Goal: Task Accomplishment & Management: Manage account settings

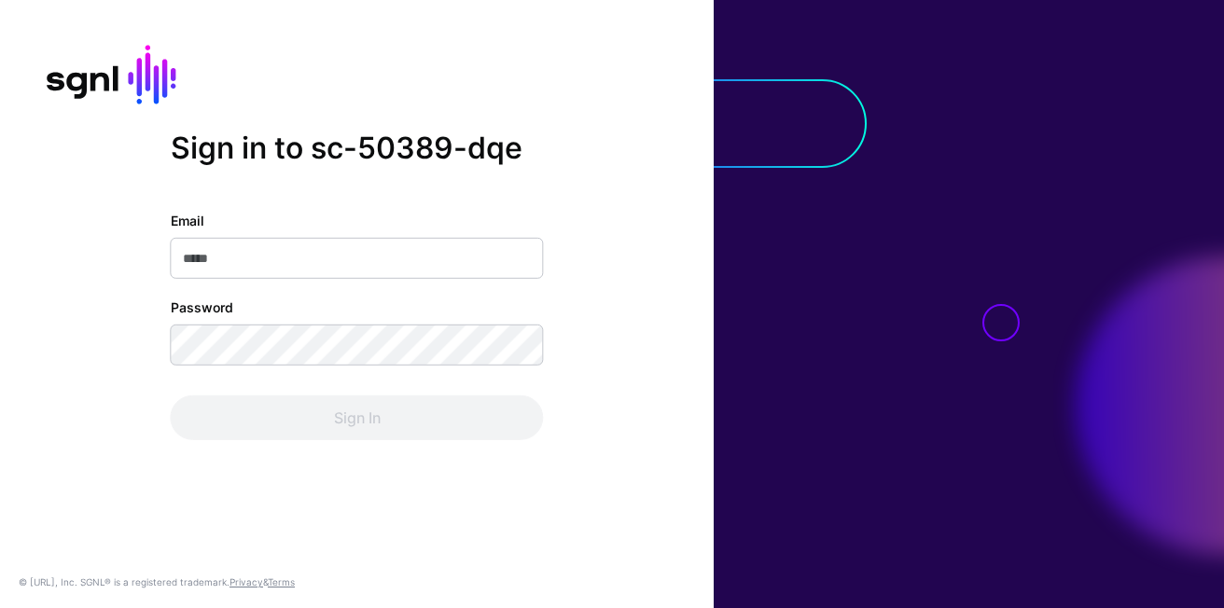
type input "**********"
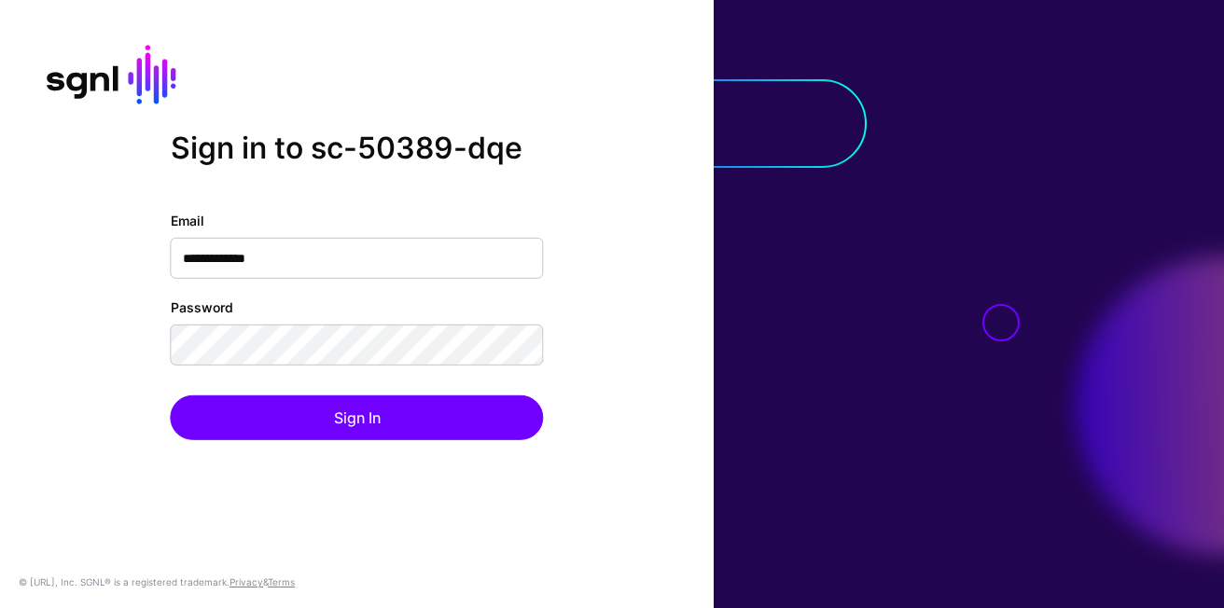
click at [252, 395] on div "**********" at bounding box center [357, 326] width 373 height 230
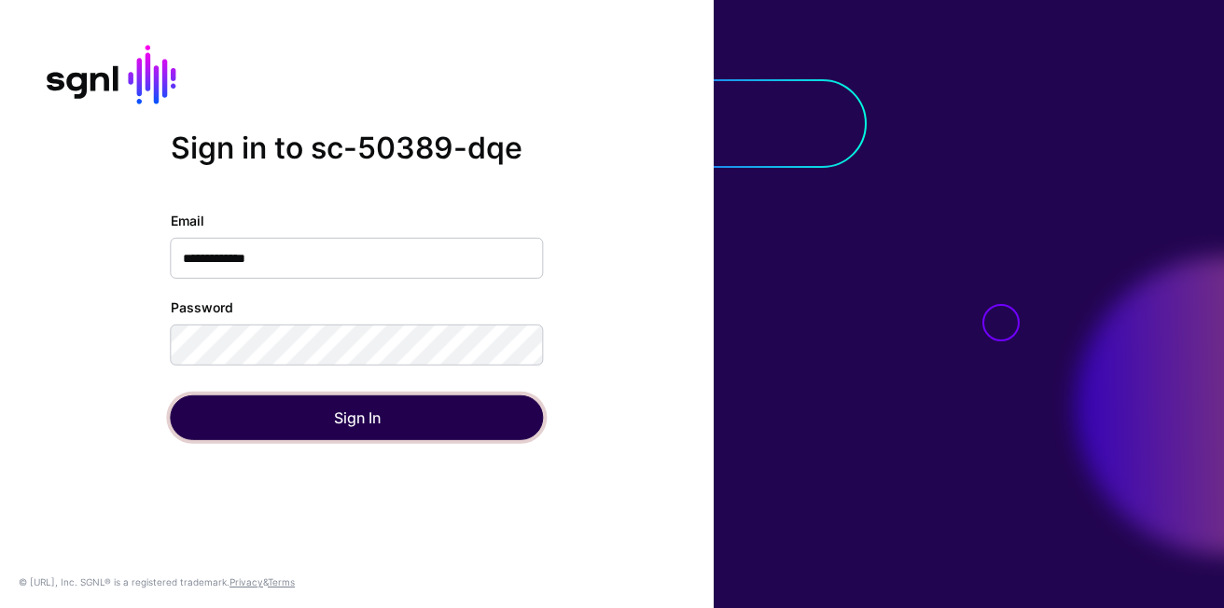
click at [250, 409] on button "Sign In" at bounding box center [357, 418] width 373 height 45
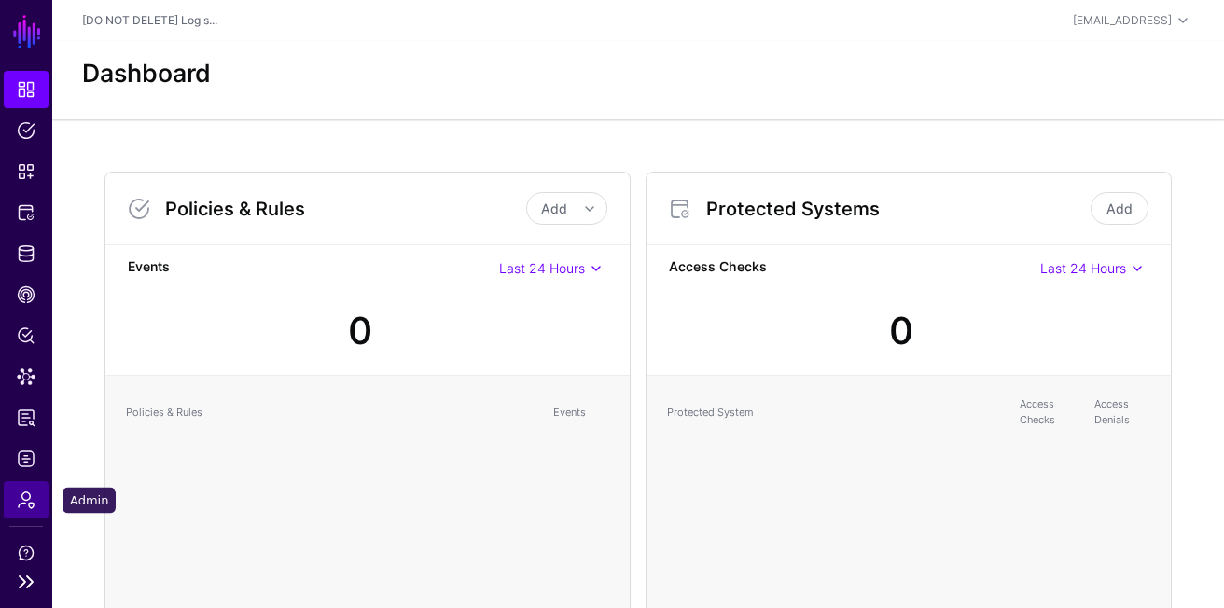
click at [32, 503] on span "Admin" at bounding box center [26, 500] width 19 height 19
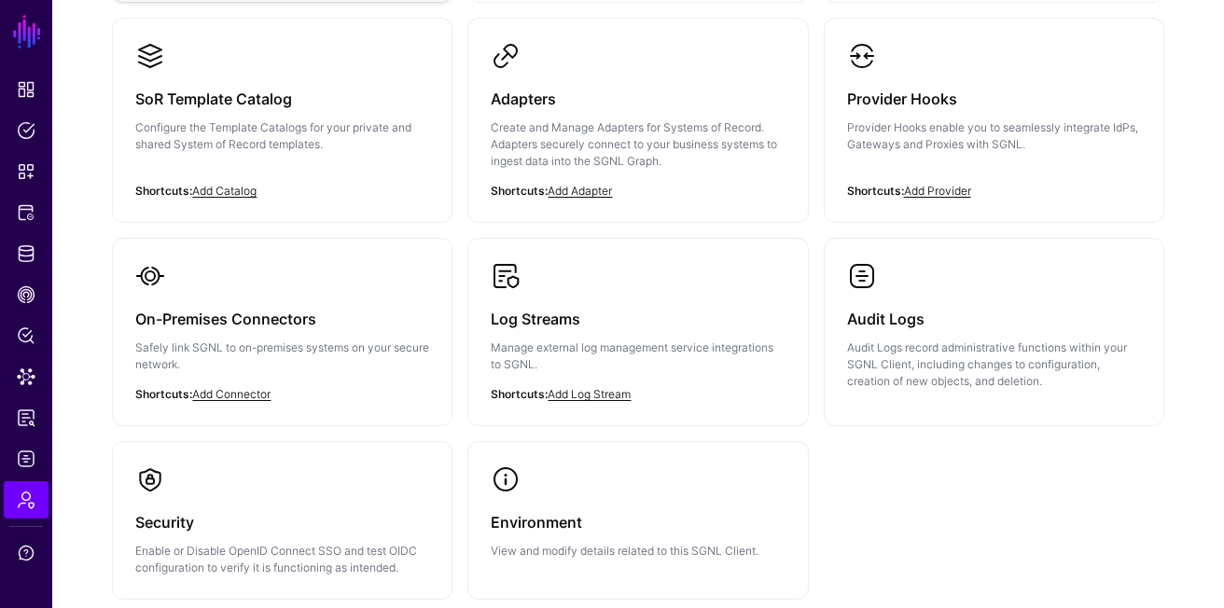
scroll to position [393, 0]
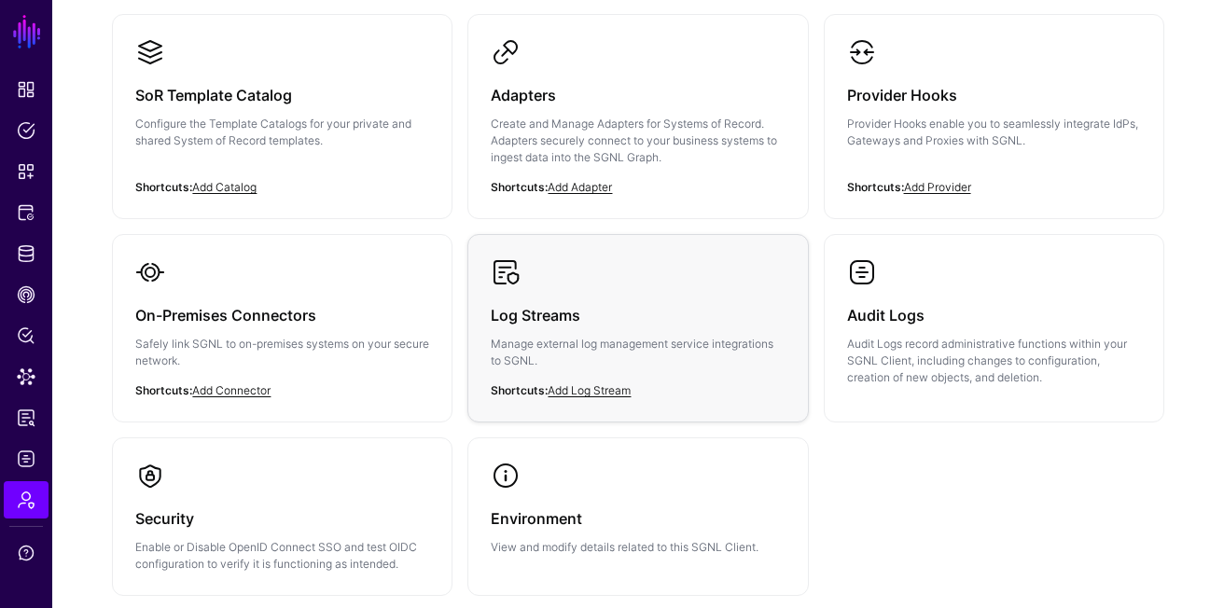
click at [605, 297] on div "Log Streams Manage external log management service integrations to SGNL." at bounding box center [638, 343] width 294 height 112
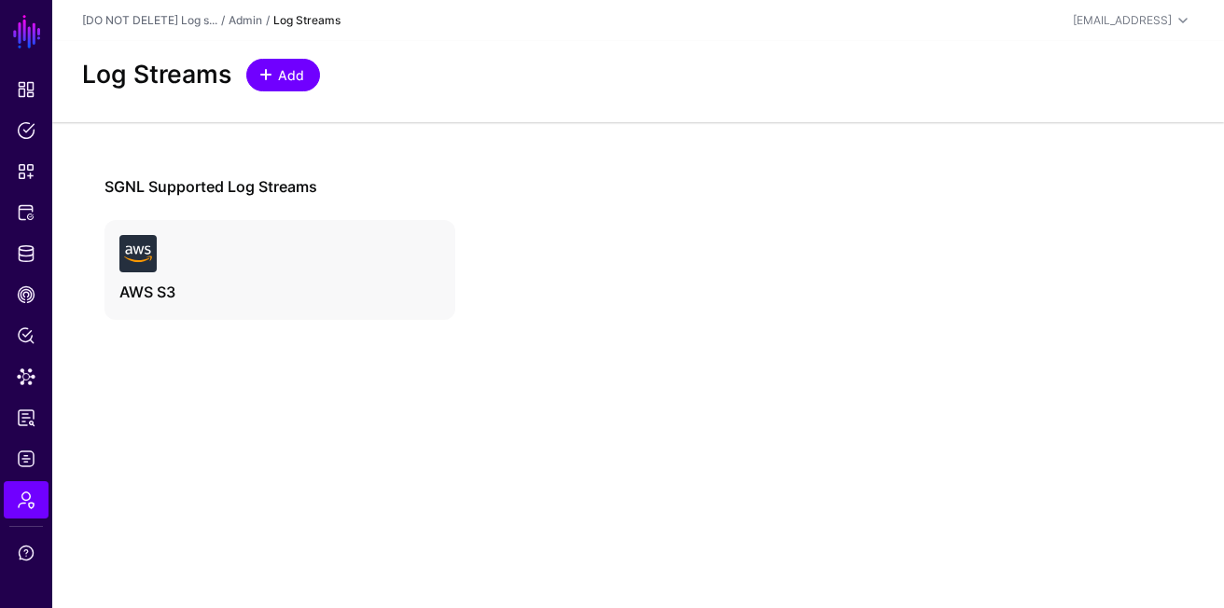
click at [282, 71] on span "Add" at bounding box center [291, 75] width 31 height 20
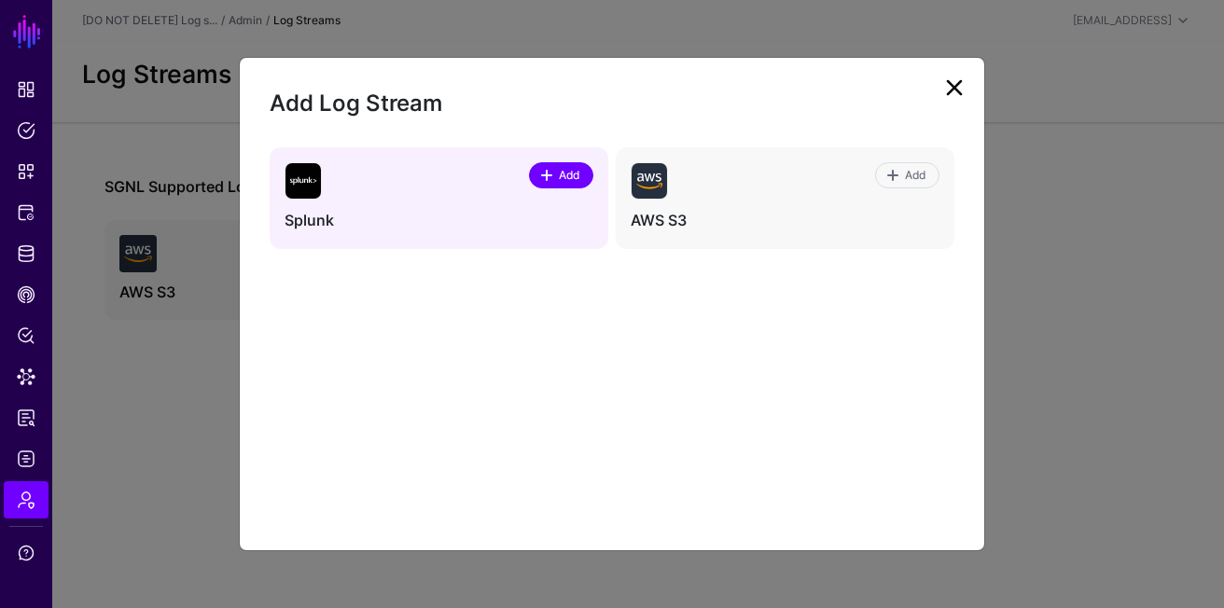
click at [559, 175] on span "Add" at bounding box center [569, 175] width 25 height 17
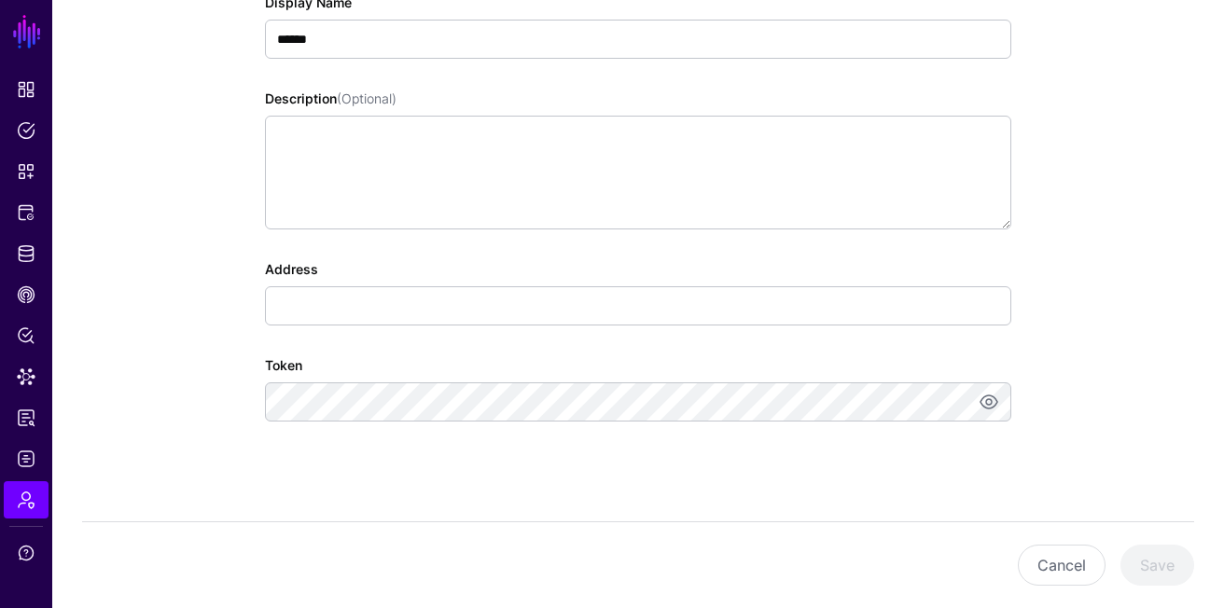
scroll to position [261, 0]
click at [469, 362] on div "Token" at bounding box center [638, 381] width 746 height 66
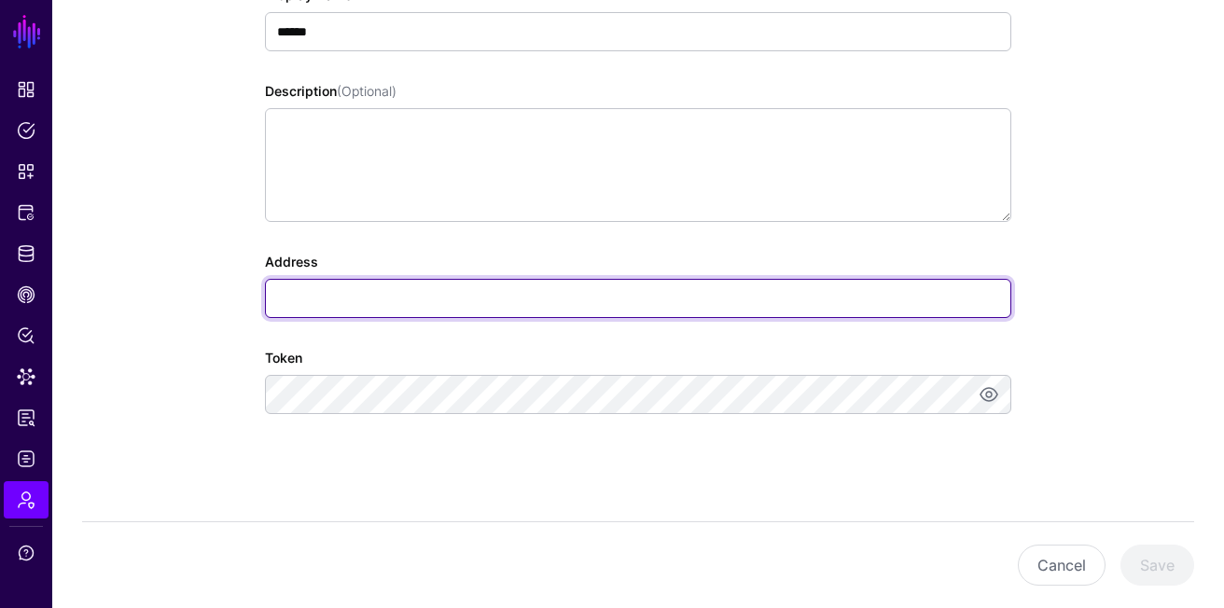
click at [332, 307] on input "Address" at bounding box center [638, 298] width 746 height 39
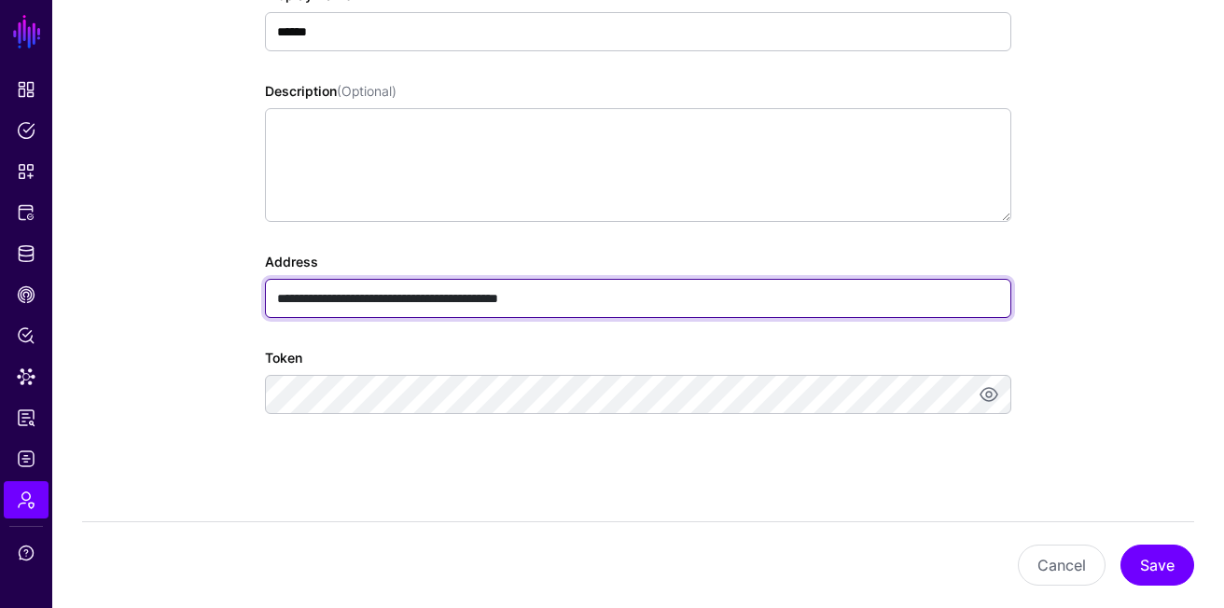
click at [420, 298] on input "**********" at bounding box center [638, 298] width 746 height 39
paste input "text"
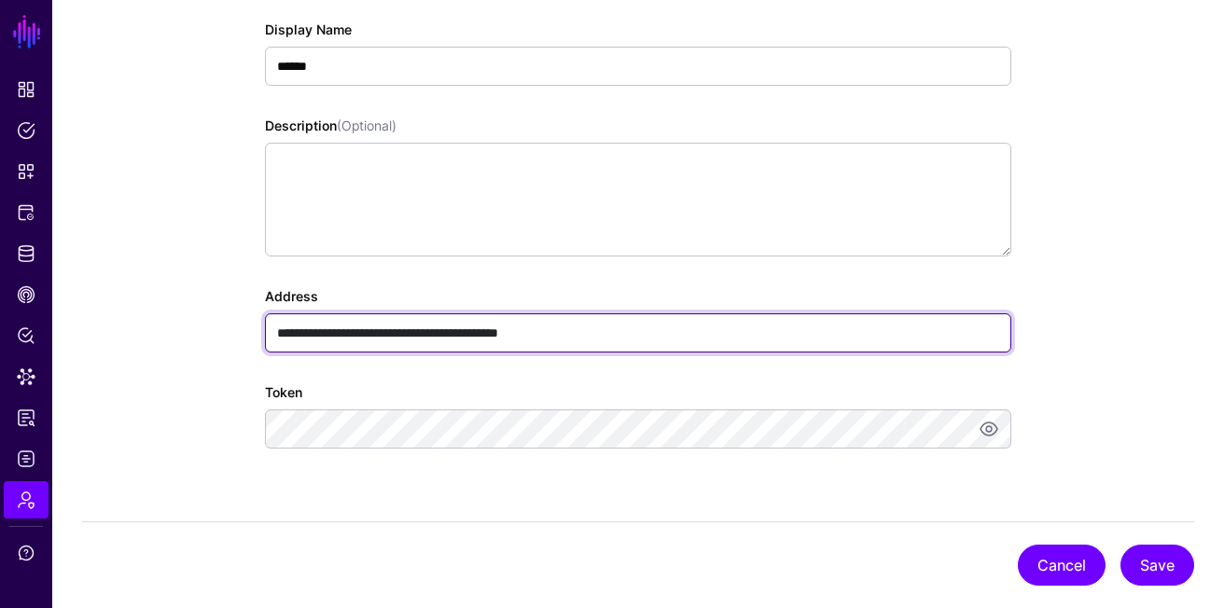
scroll to position [230, 0]
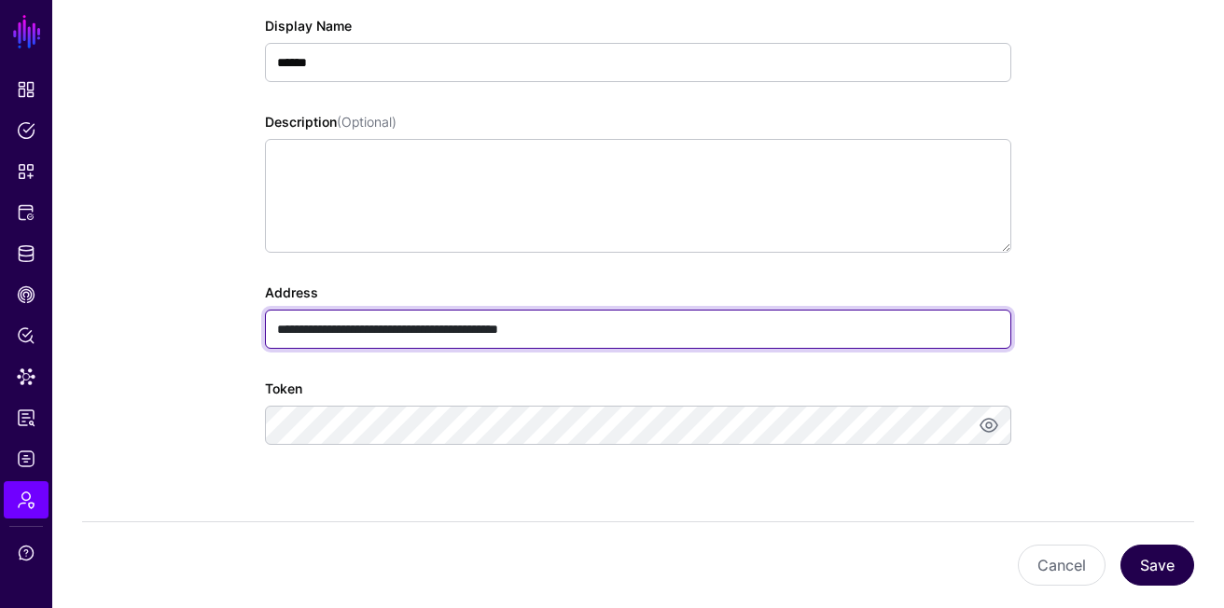
type input "**********"
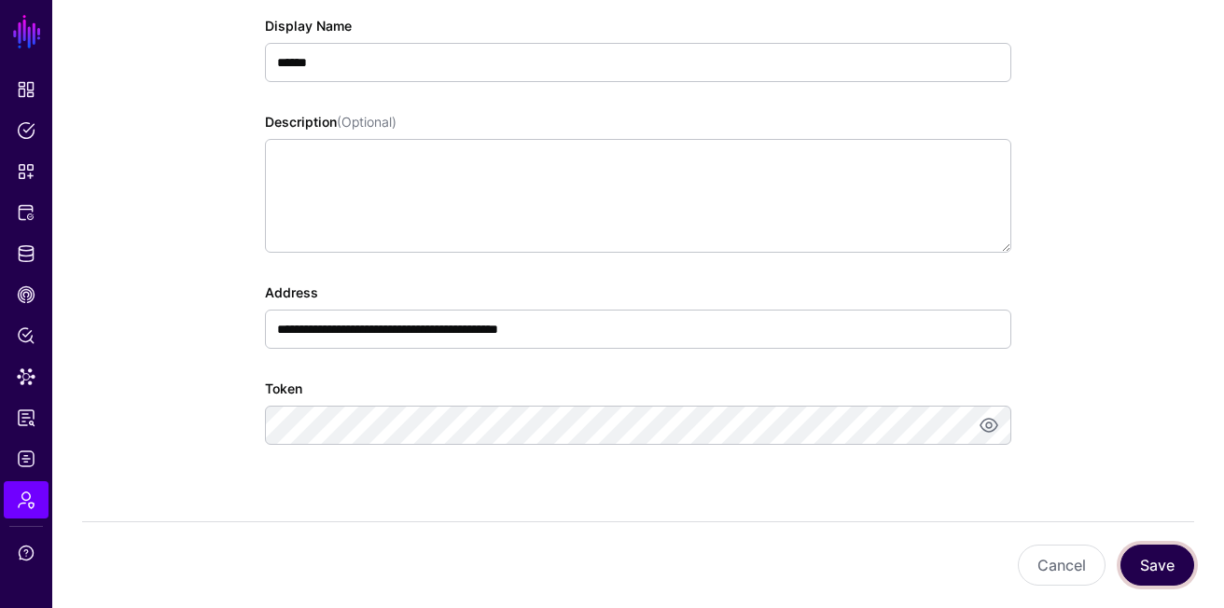
click at [1153, 558] on button "Save" at bounding box center [1157, 565] width 74 height 41
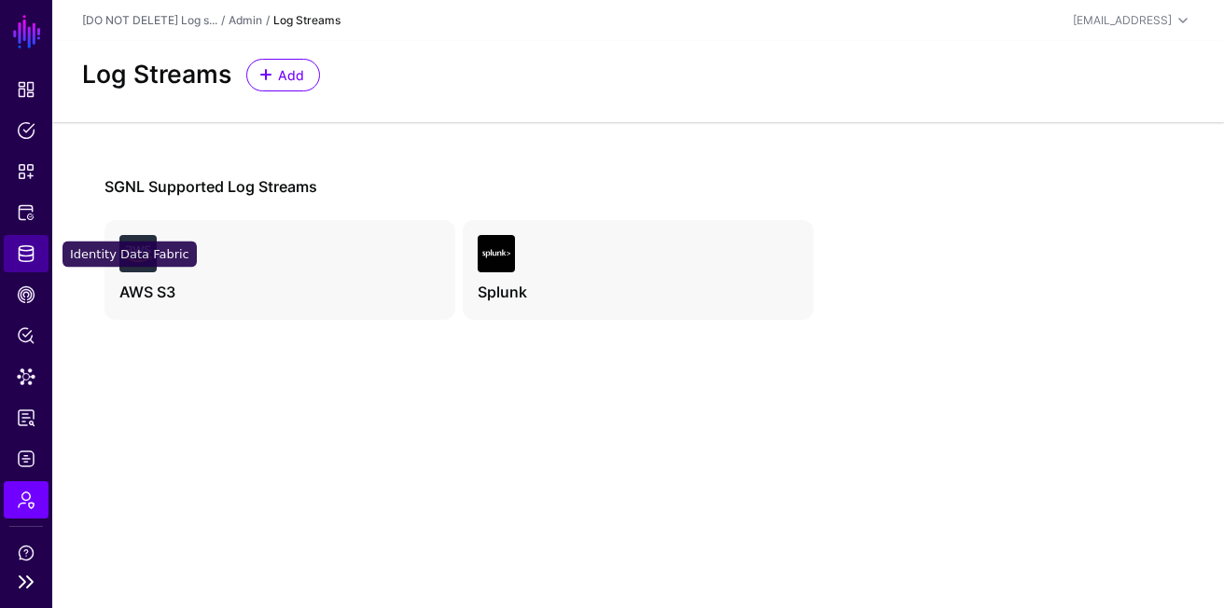
click at [38, 271] on link "Identity Data Fabric" at bounding box center [26, 253] width 45 height 37
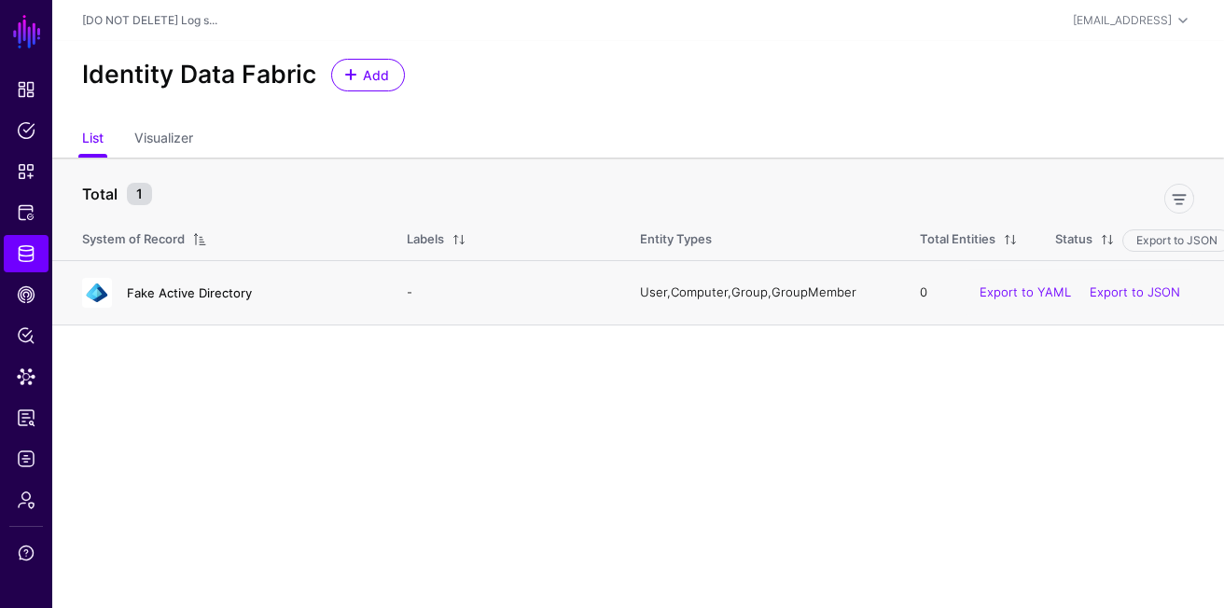
click at [142, 291] on link "Fake Active Directory" at bounding box center [189, 292] width 125 height 15
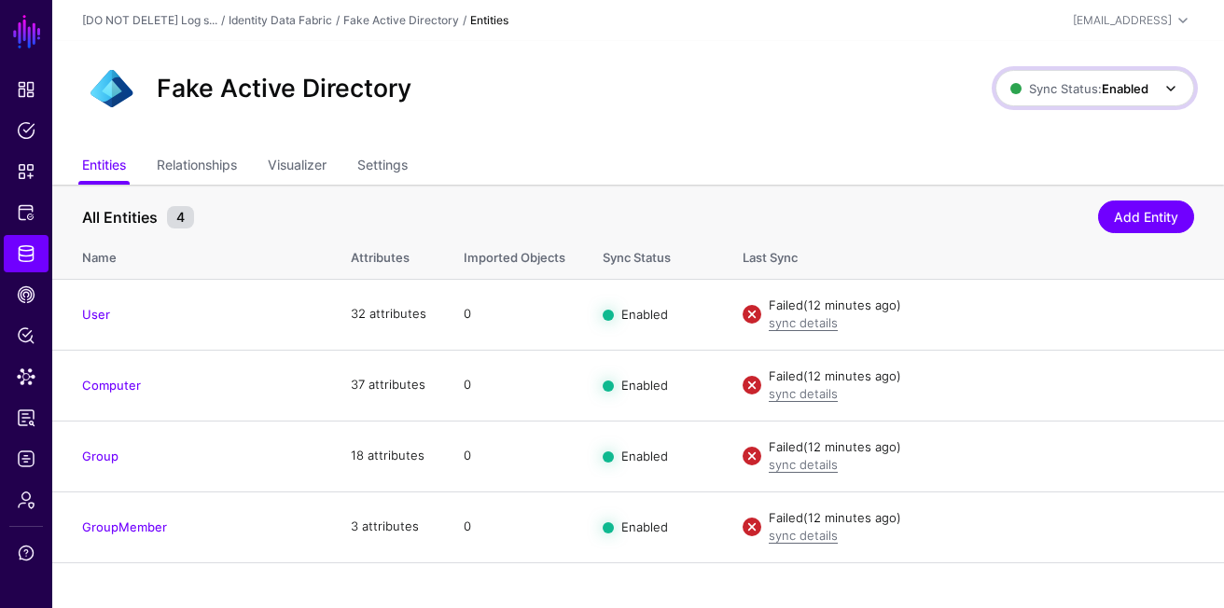
click at [1103, 98] on span "Sync Status: Enabled" at bounding box center [1096, 88] width 172 height 22
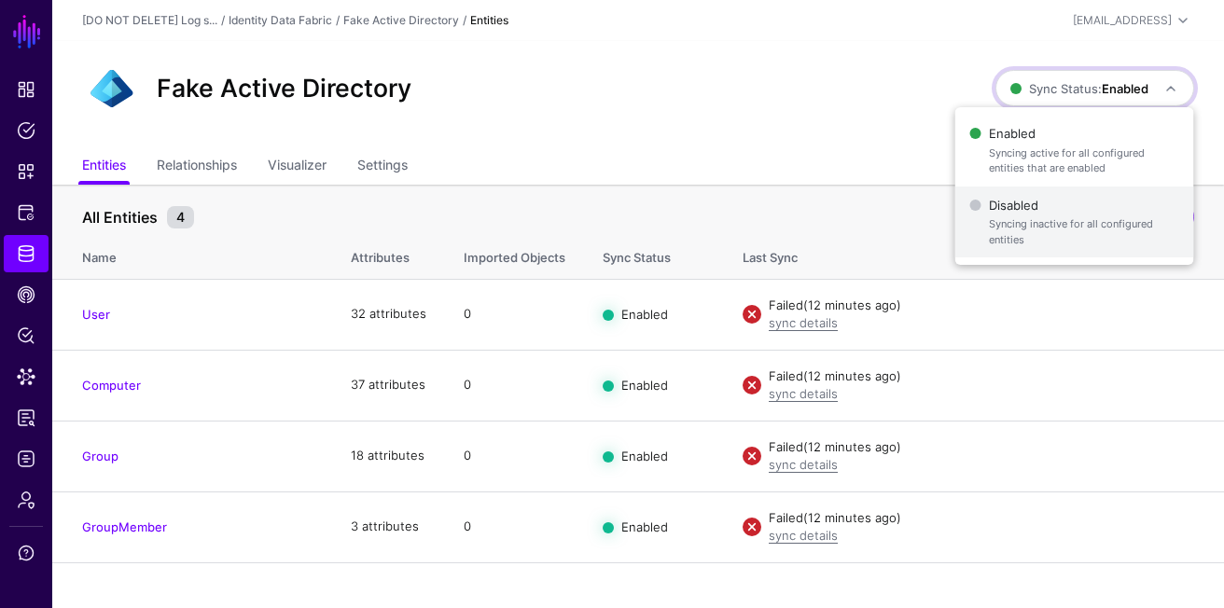
click at [1034, 194] on span "Disabled Syncing inactive for all configured entities" at bounding box center [1074, 222] width 209 height 61
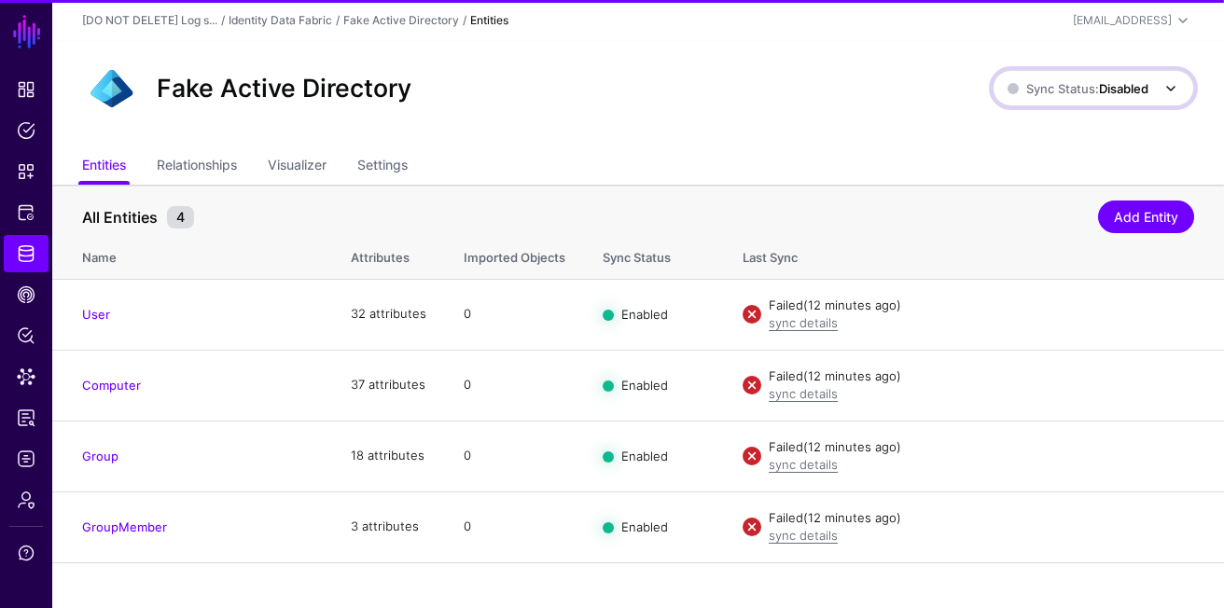
click at [1091, 88] on span "Sync Status: Disabled" at bounding box center [1078, 88] width 141 height 15
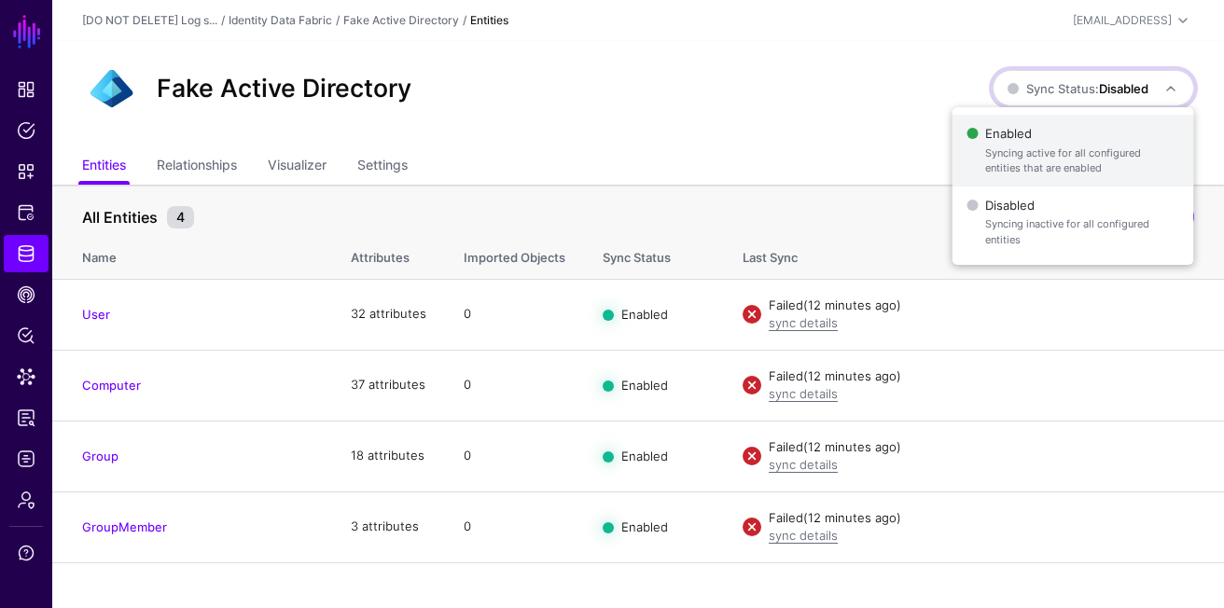
click at [1008, 170] on span "Syncing active for all configured entities that are enabled" at bounding box center [1081, 161] width 193 height 31
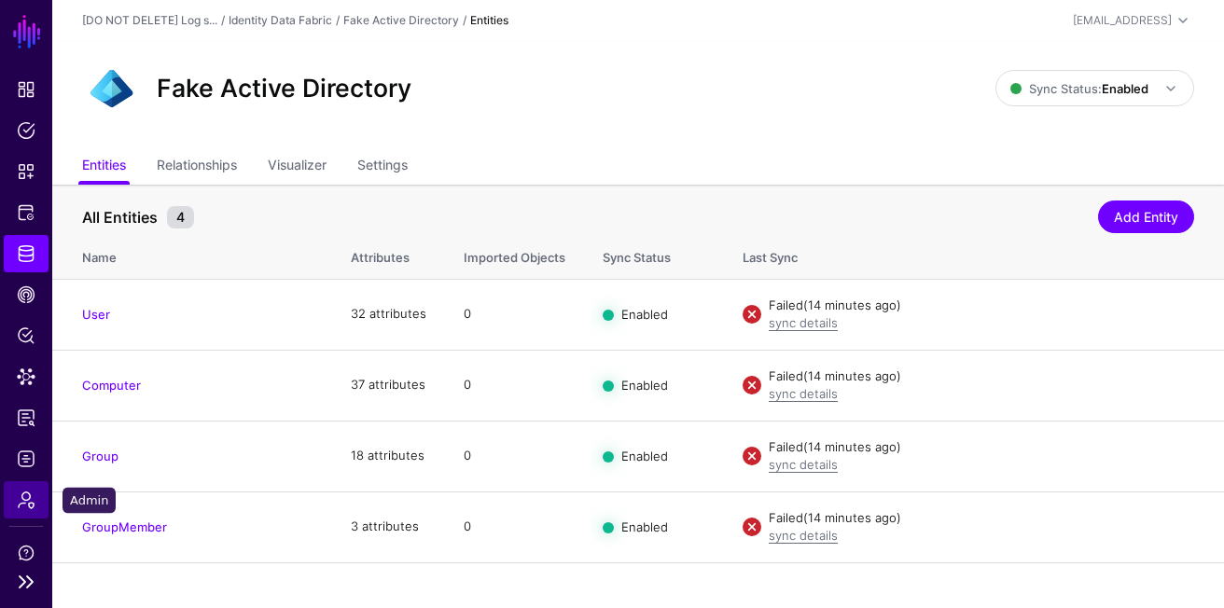
click at [30, 501] on span "Admin" at bounding box center [26, 500] width 19 height 19
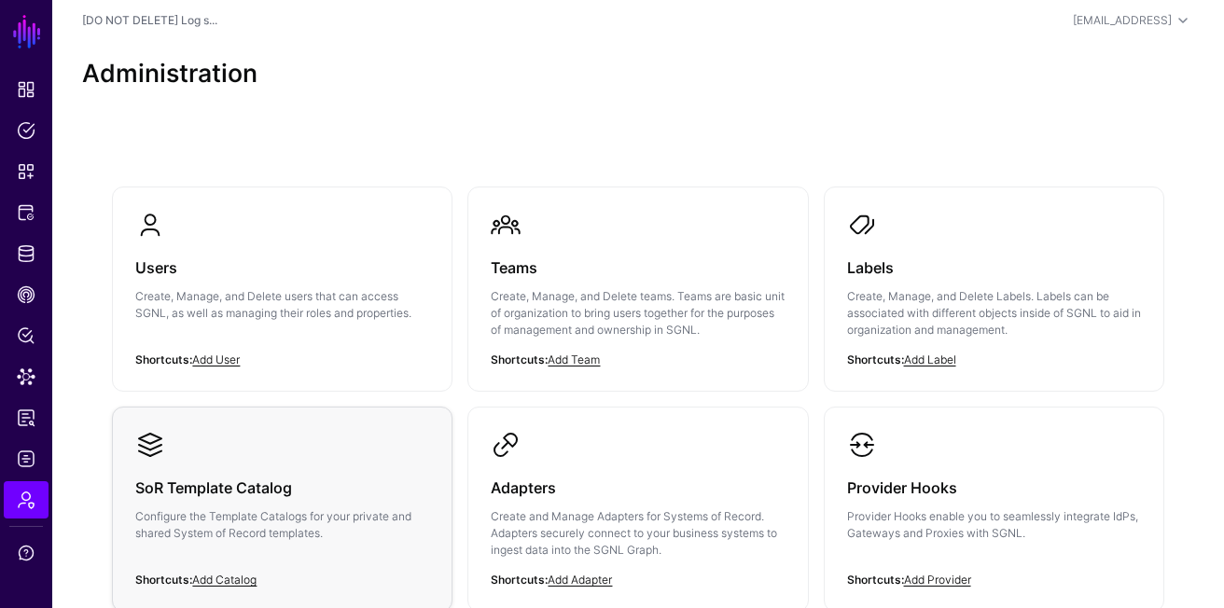
scroll to position [521, 0]
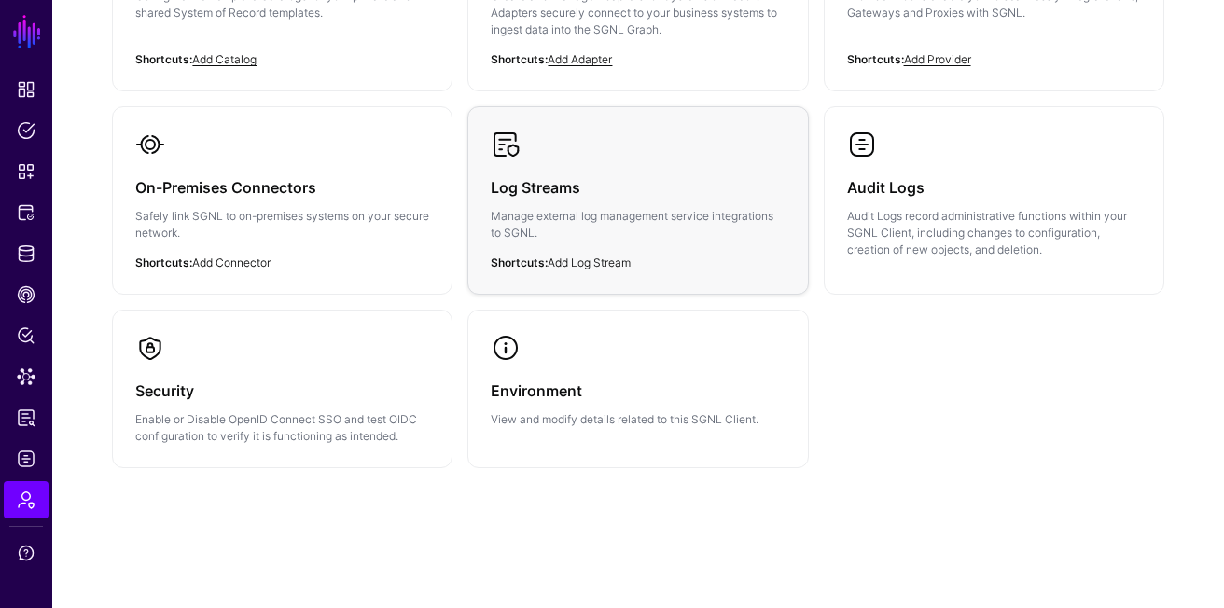
click at [649, 188] on h3 "Log Streams" at bounding box center [638, 187] width 294 height 26
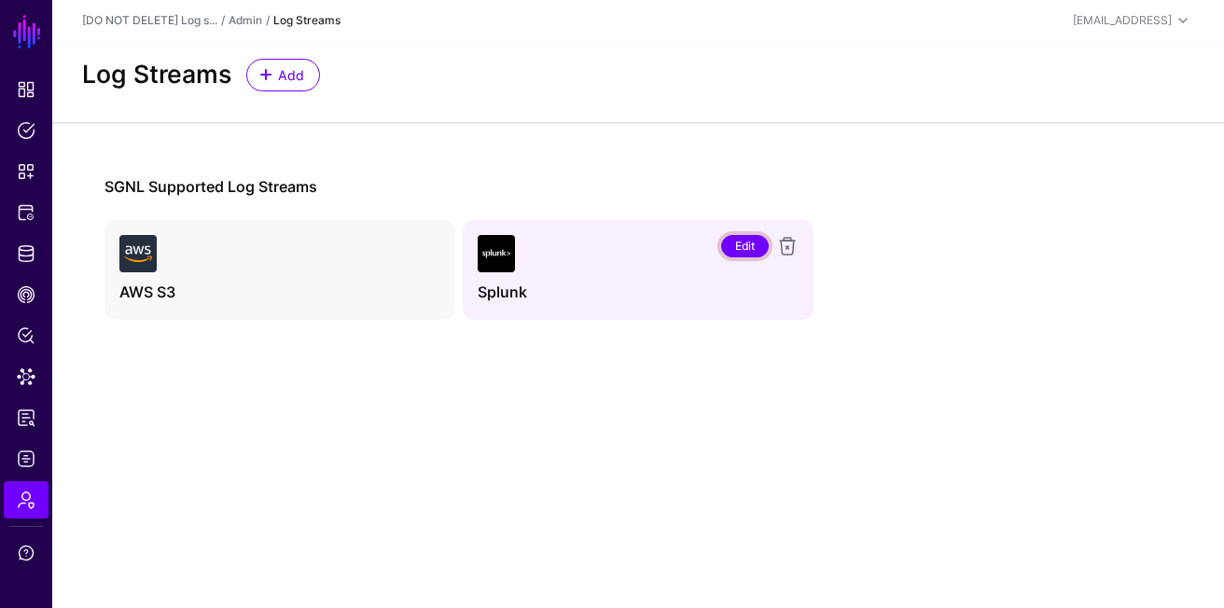
click at [744, 245] on link "Edit" at bounding box center [745, 246] width 48 height 22
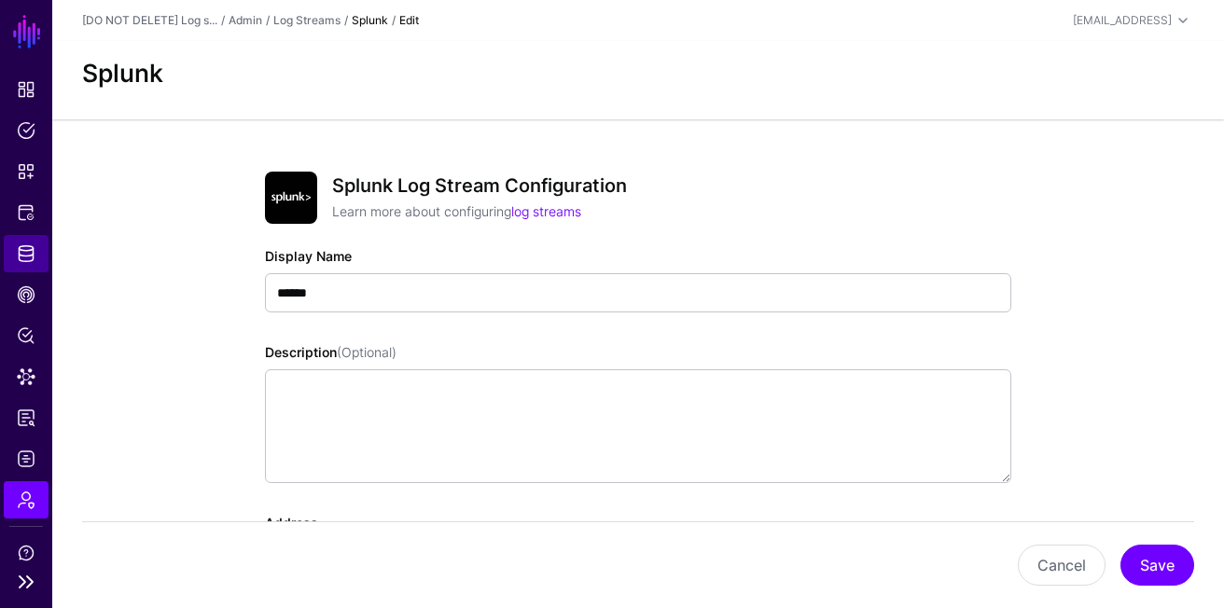
click at [31, 256] on span "Identity Data Fabric" at bounding box center [26, 253] width 19 height 19
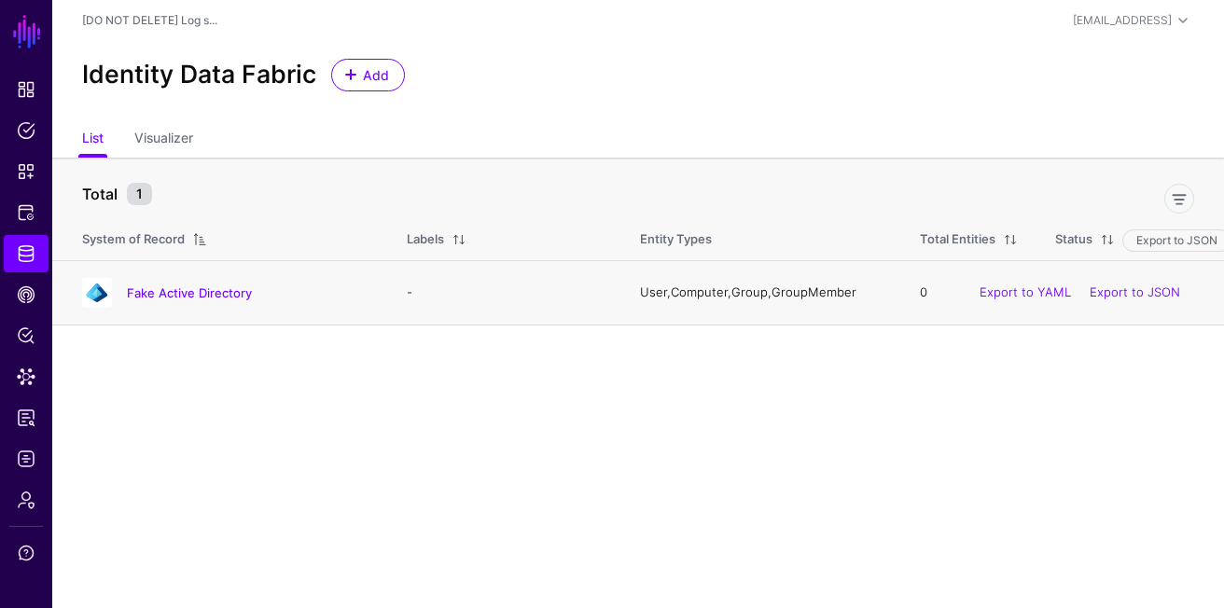
click at [187, 278] on div "Fake Active Directory" at bounding box center [226, 293] width 302 height 30
click at [187, 285] on link "Fake Active Directory" at bounding box center [189, 292] width 125 height 15
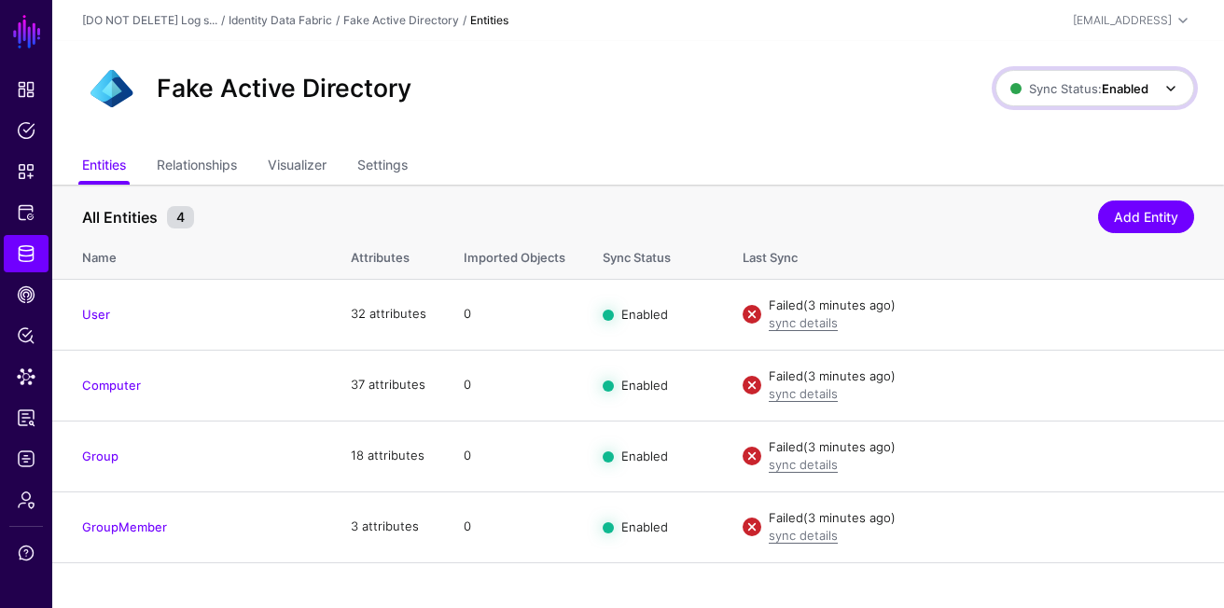
click at [1090, 89] on span "Sync Status: Enabled" at bounding box center [1079, 88] width 138 height 15
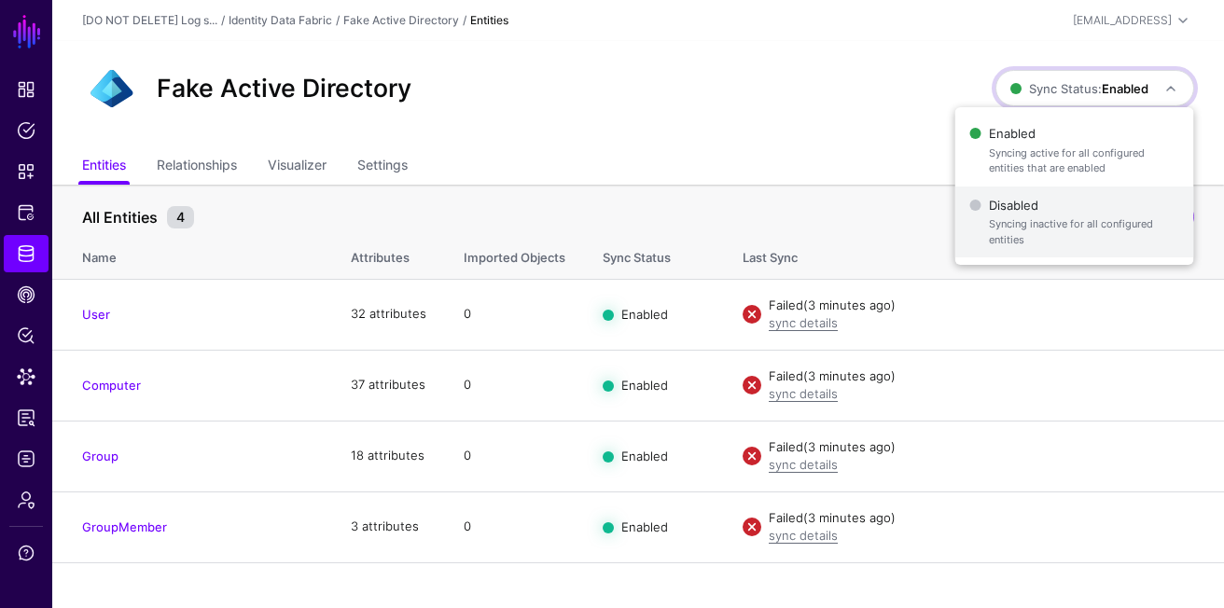
click at [1016, 222] on span "Syncing inactive for all configured entities" at bounding box center [1084, 231] width 190 height 31
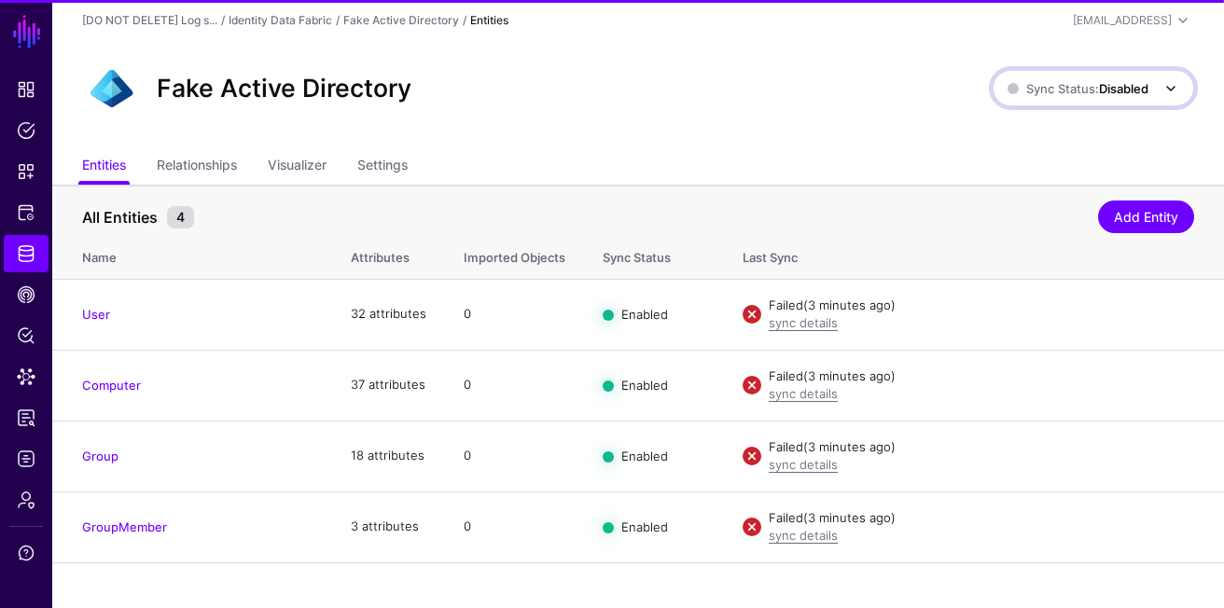
click at [1070, 92] on span "Sync Status: Disabled" at bounding box center [1078, 88] width 141 height 15
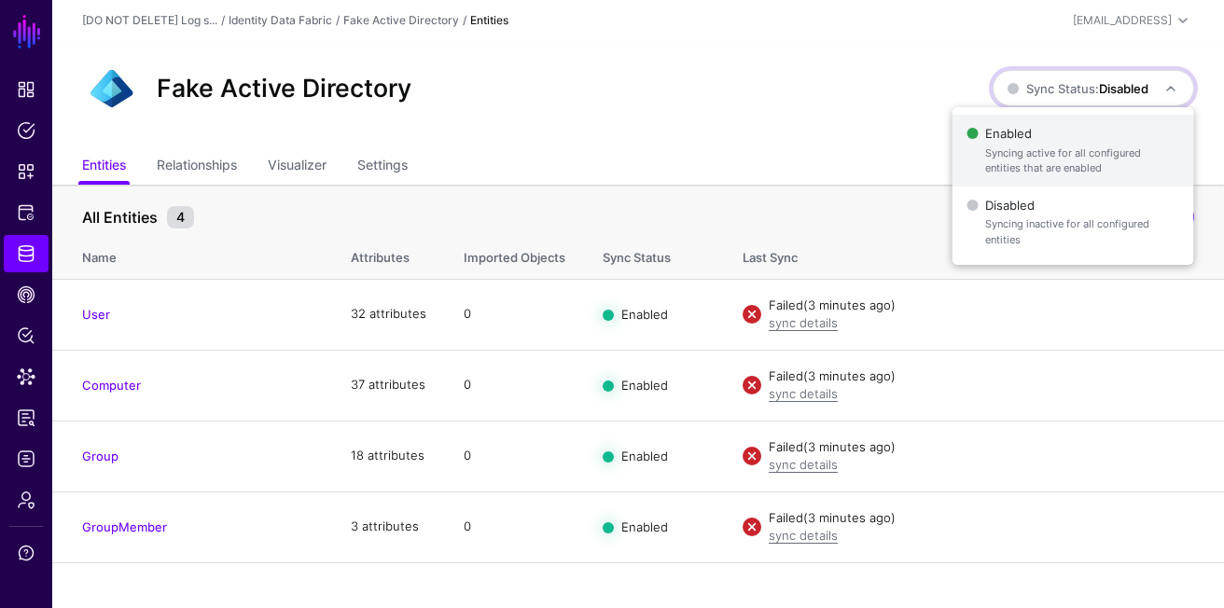
click at [1029, 140] on span "Enabled Syncing active for all configured entities that are enabled" at bounding box center [1073, 150] width 212 height 61
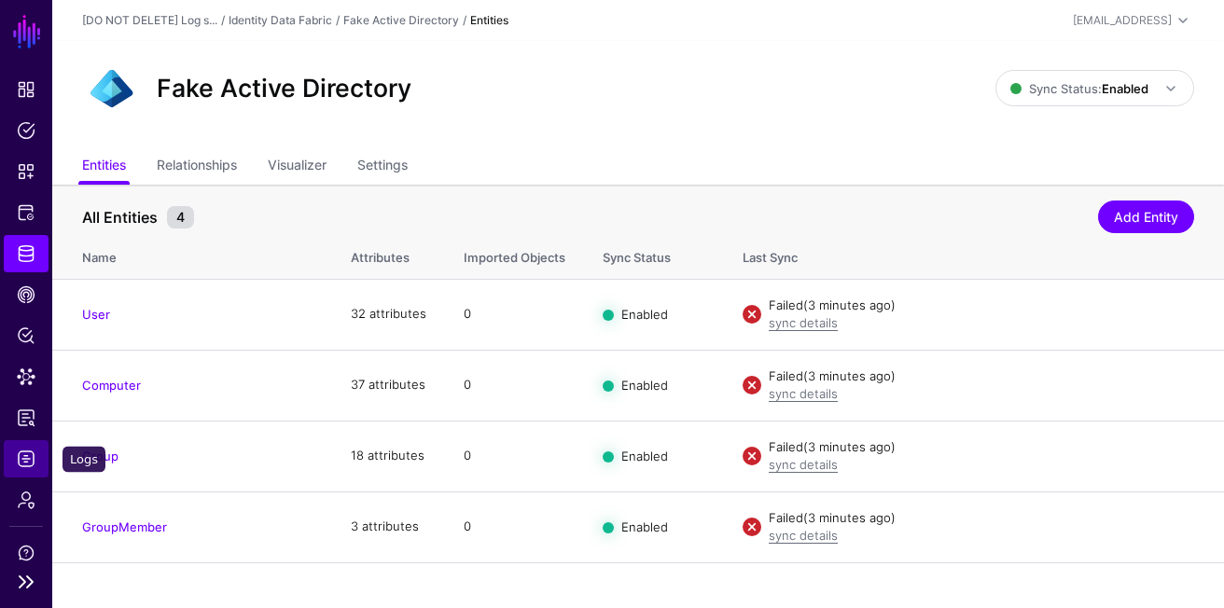
click at [21, 457] on span "Logs" at bounding box center [26, 459] width 19 height 19
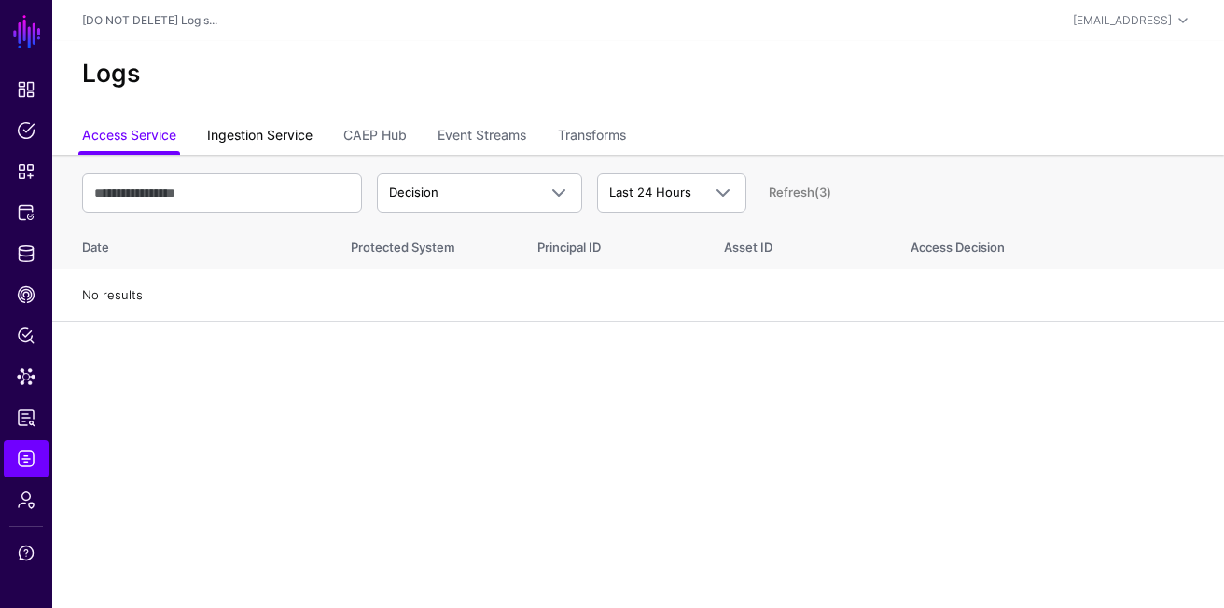
click at [271, 123] on link "Ingestion Service" at bounding box center [259, 136] width 105 height 35
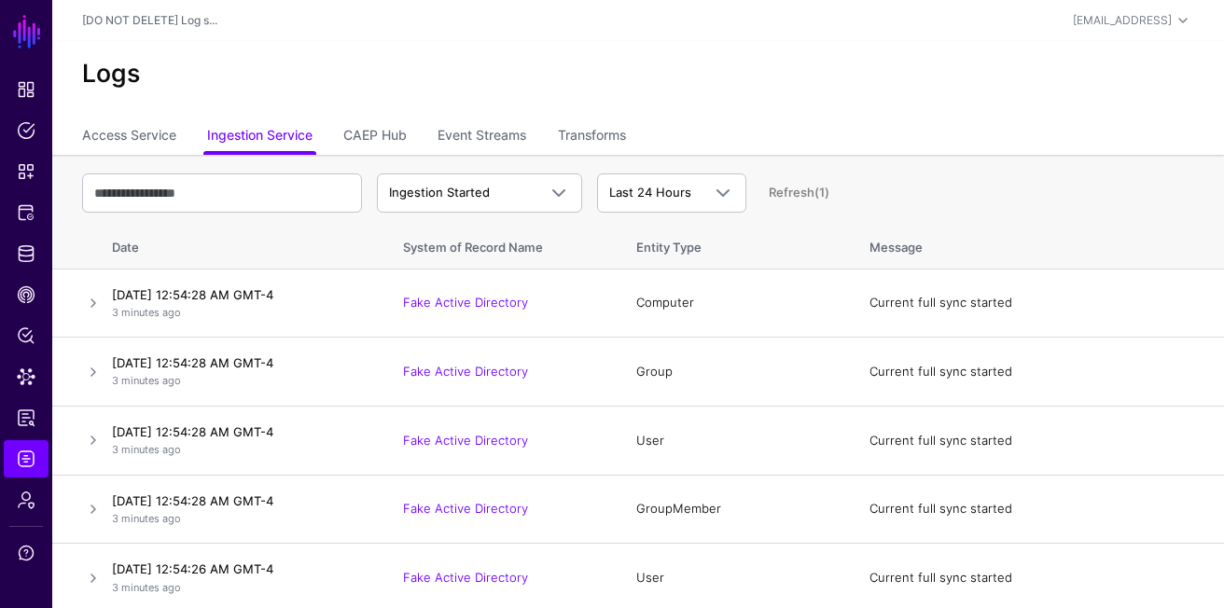
click at [803, 195] on link "Refresh (1)" at bounding box center [799, 192] width 61 height 15
click at [807, 196] on link "Refresh" at bounding box center [792, 192] width 46 height 15
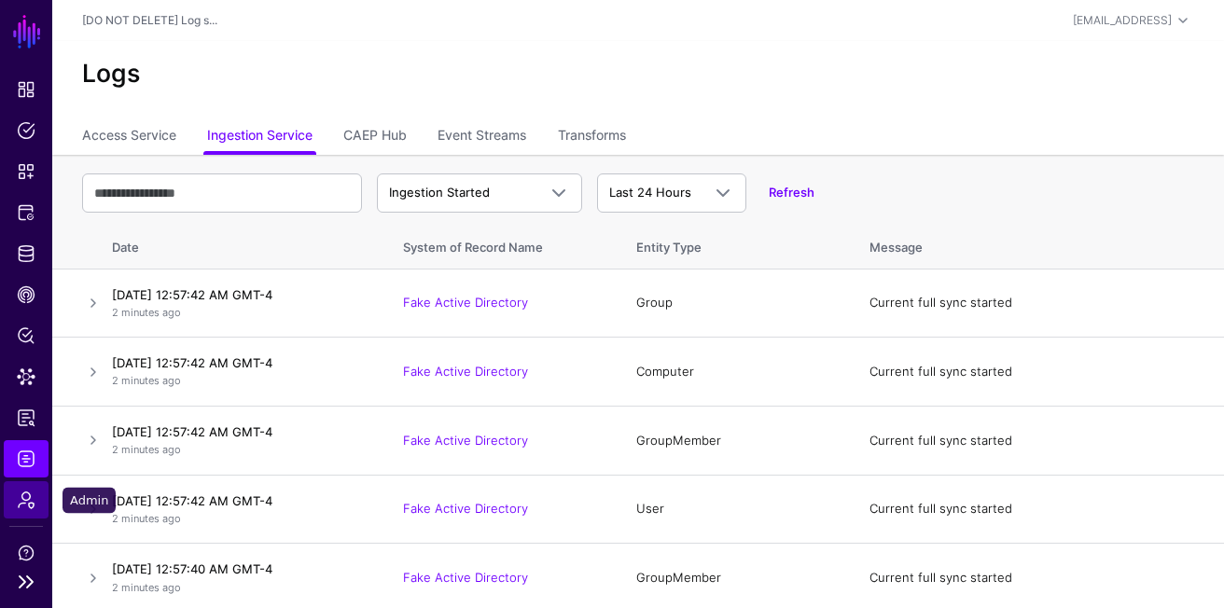
click at [30, 500] on span "Admin" at bounding box center [26, 500] width 19 height 19
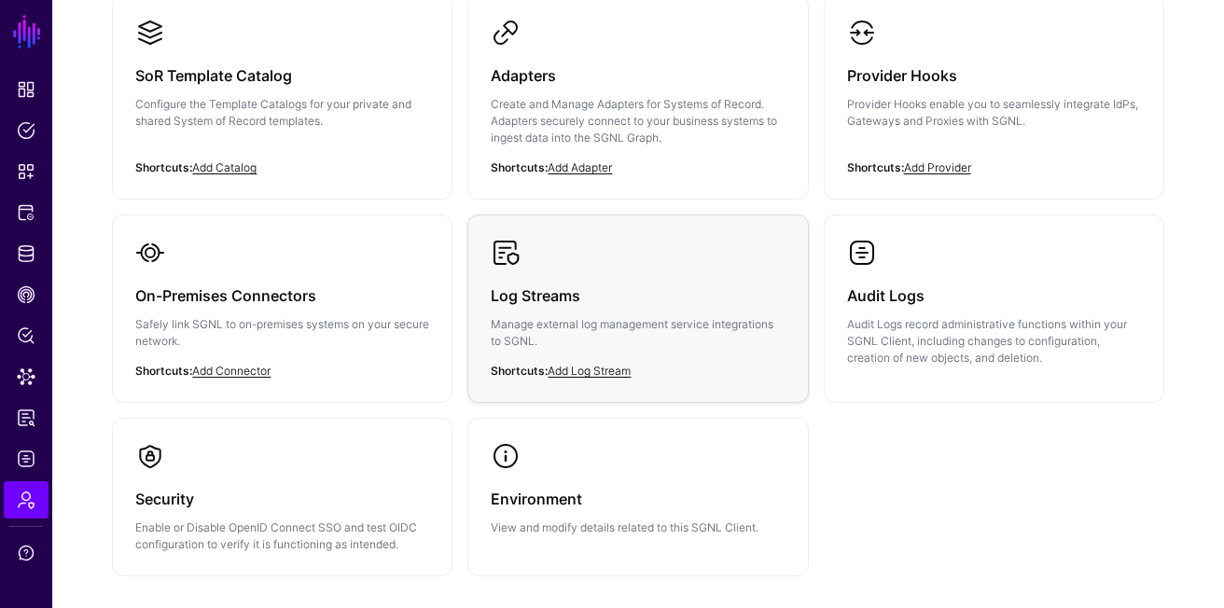
scroll to position [409, 0]
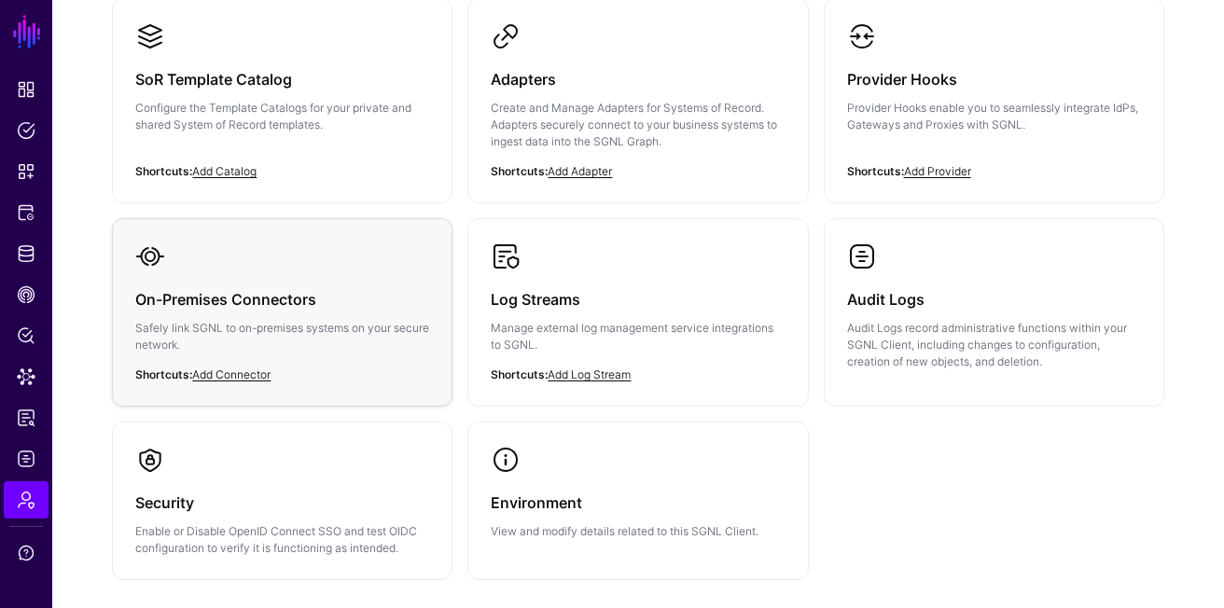
click at [382, 303] on h3 "On-Premises Connectors" at bounding box center [282, 299] width 294 height 26
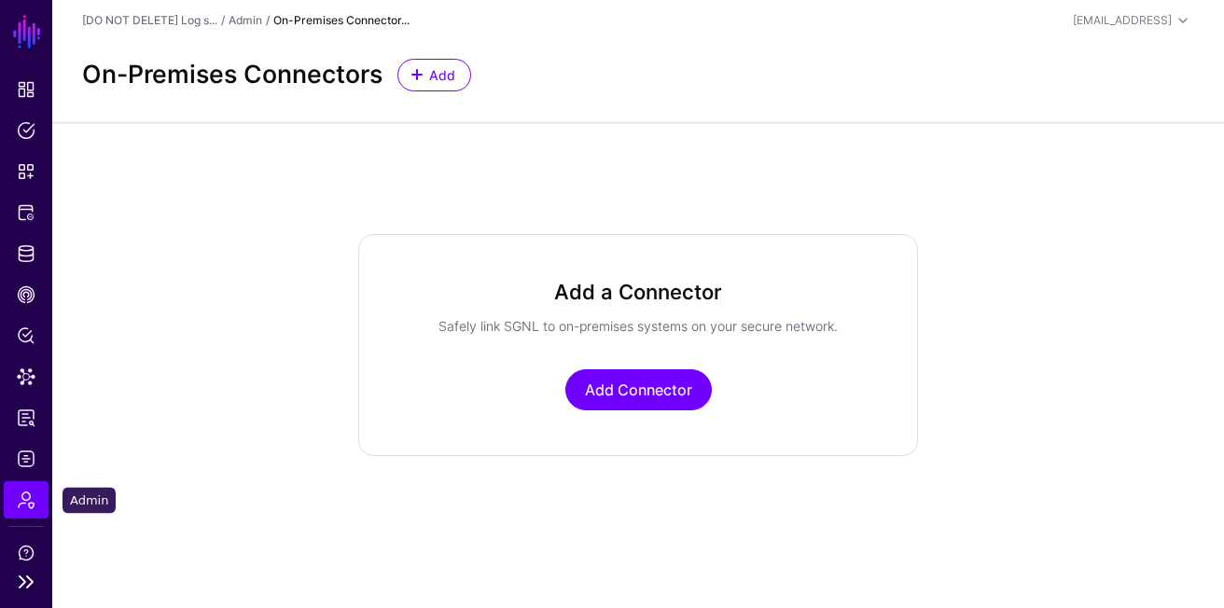
click at [35, 501] on link "Admin" at bounding box center [26, 499] width 45 height 37
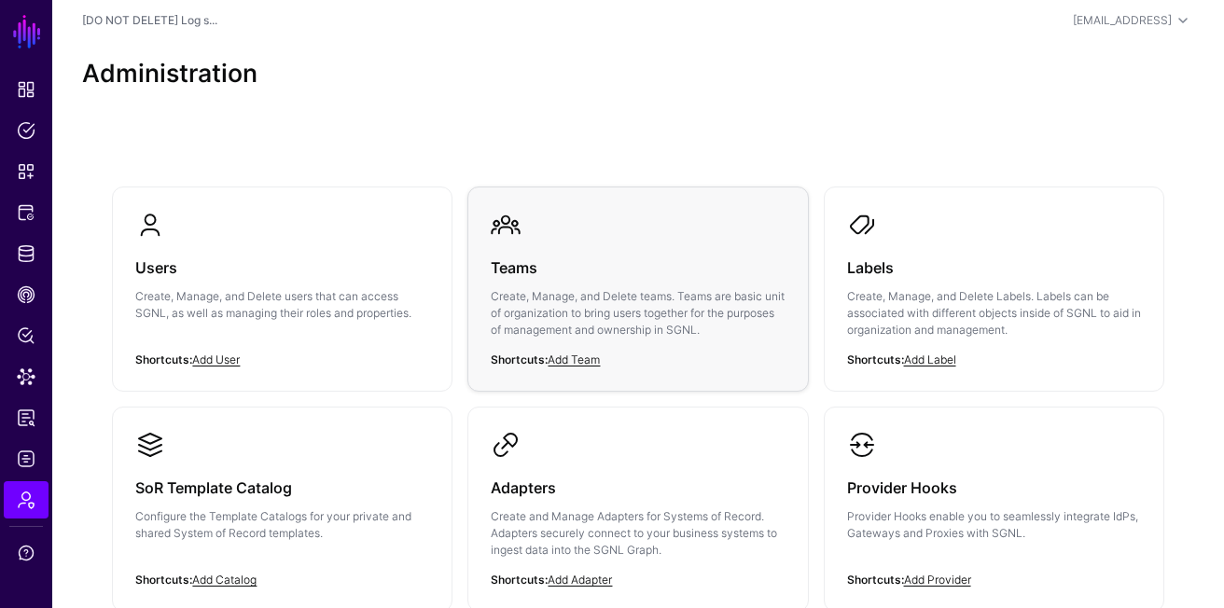
scroll to position [521, 0]
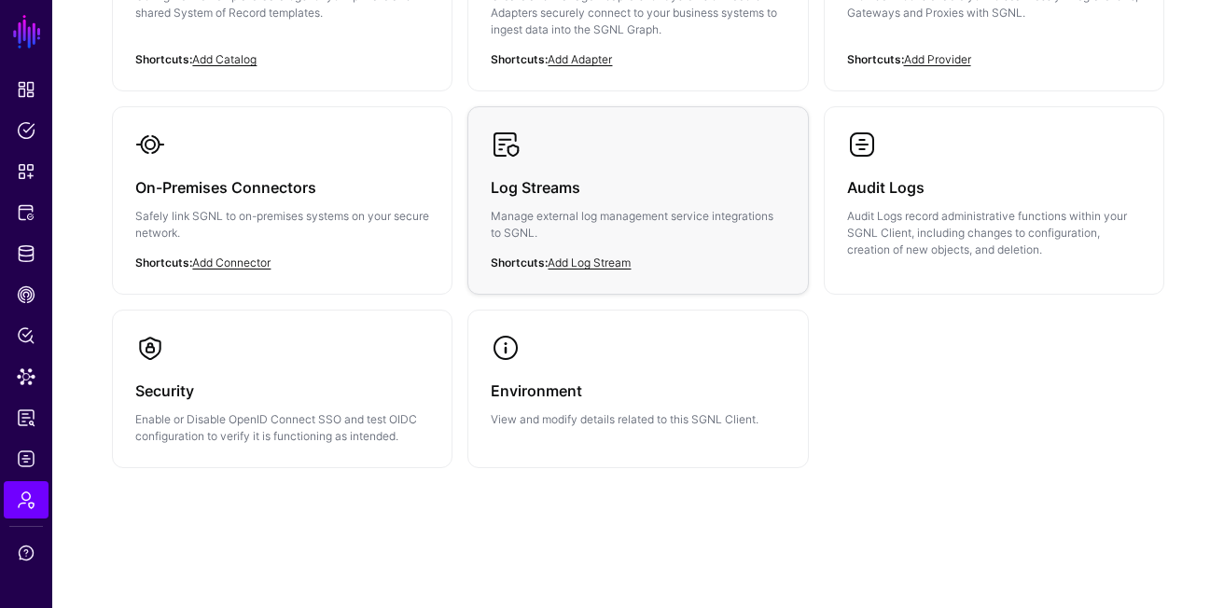
click at [664, 202] on div "Log Streams Manage external log management service integrations to SGNL." at bounding box center [638, 216] width 294 height 112
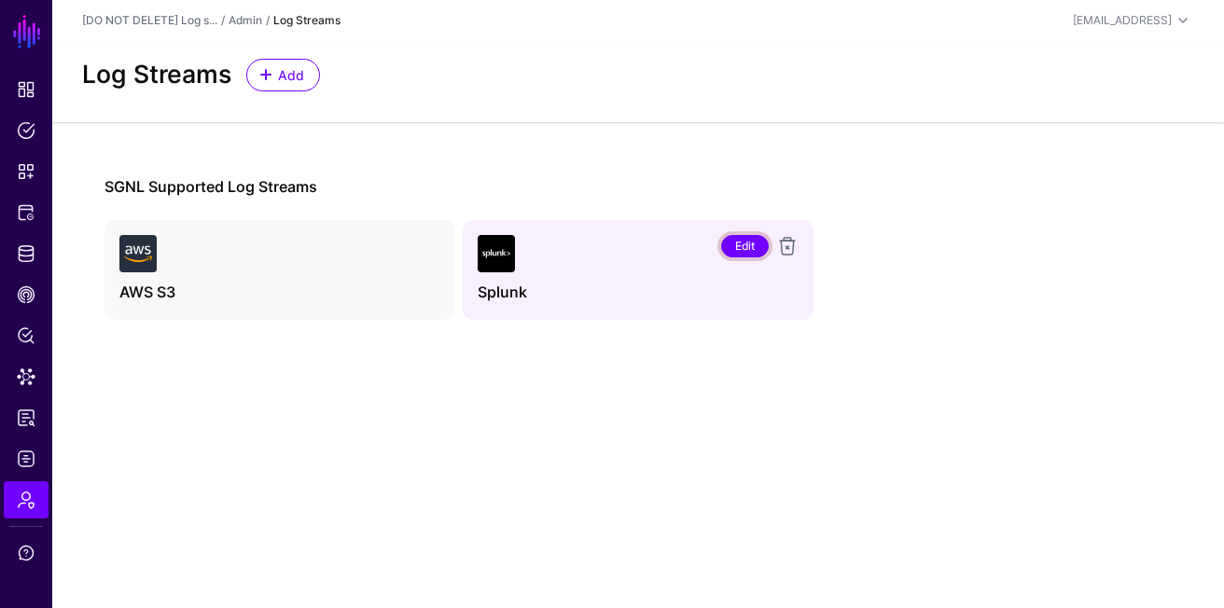
click at [739, 237] on link "Edit" at bounding box center [745, 246] width 48 height 22
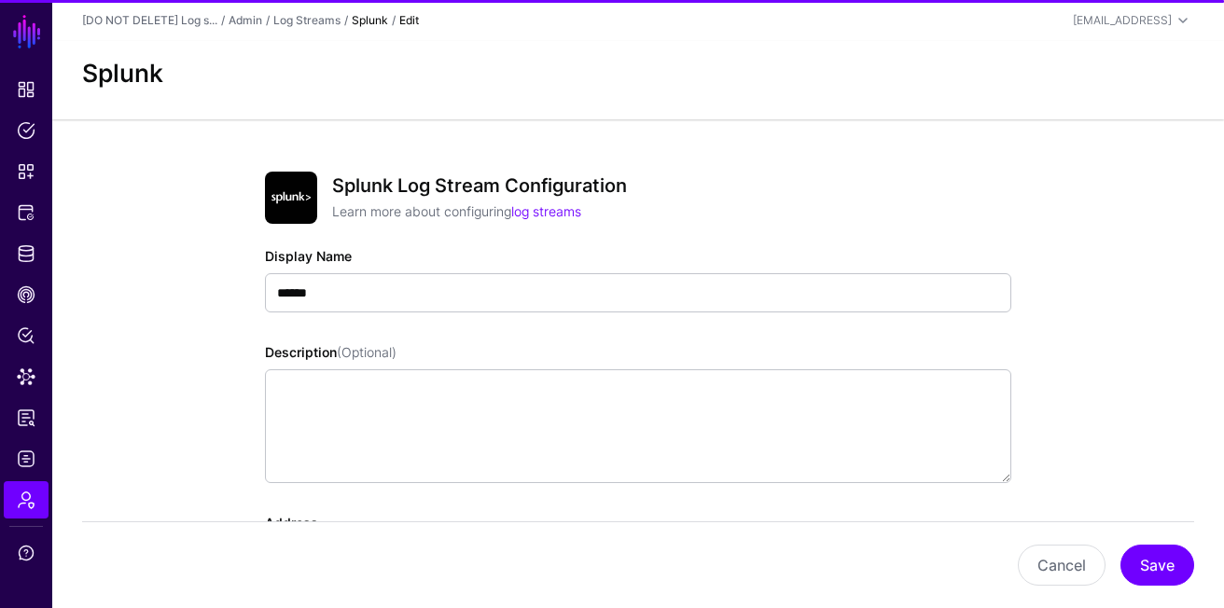
scroll to position [261, 0]
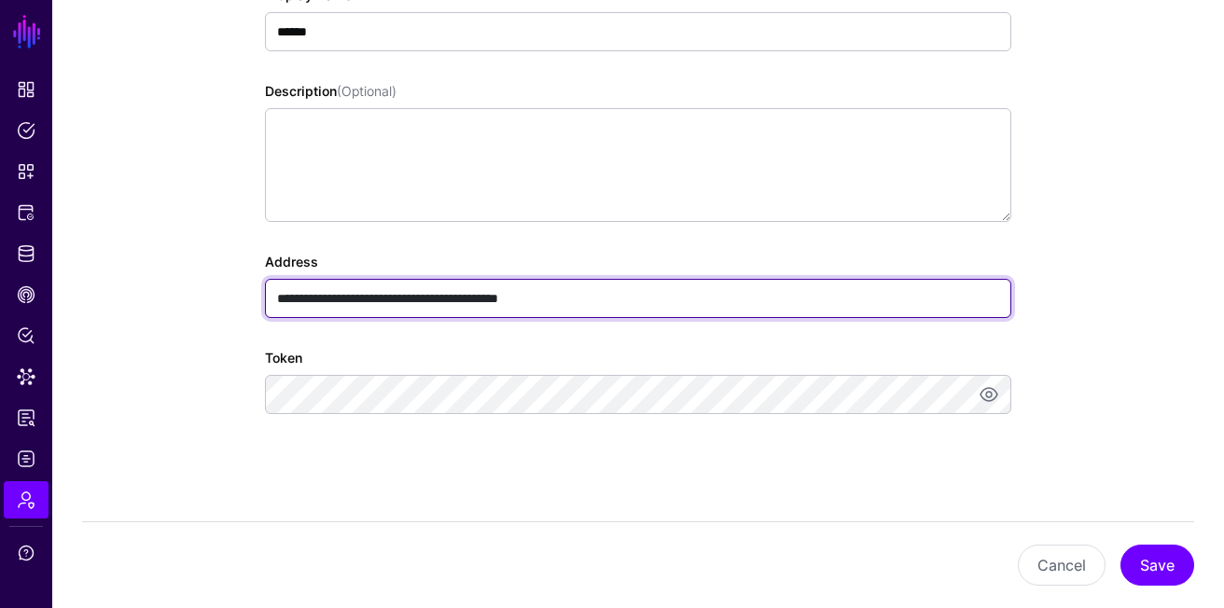
drag, startPoint x: 320, startPoint y: 300, endPoint x: 369, endPoint y: 299, distance: 48.5
click at [369, 299] on input "**********" at bounding box center [638, 298] width 746 height 39
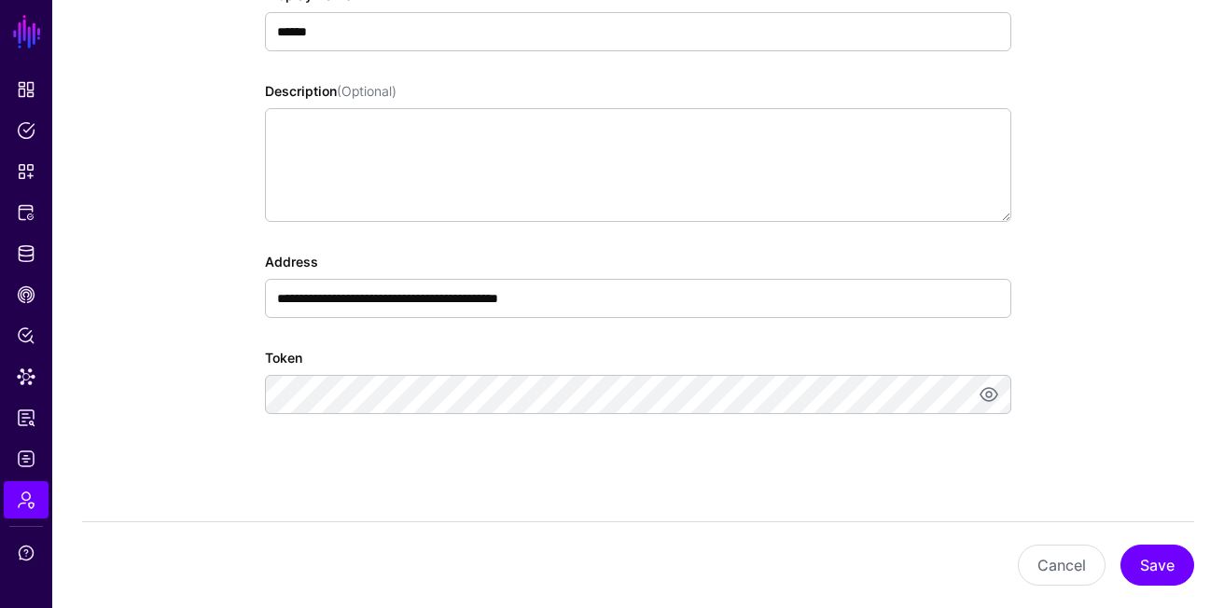
click at [855, 342] on div "**********" at bounding box center [638, 188] width 746 height 556
click at [1085, 581] on button "Cancel" at bounding box center [1062, 565] width 88 height 41
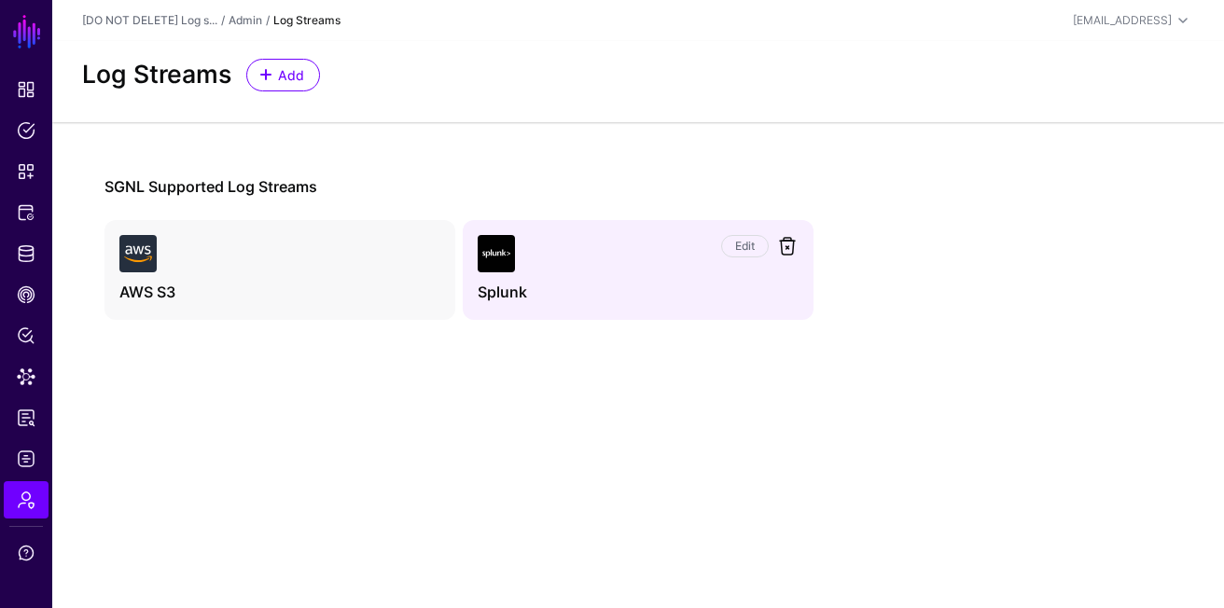
click at [783, 243] on link at bounding box center [787, 246] width 22 height 22
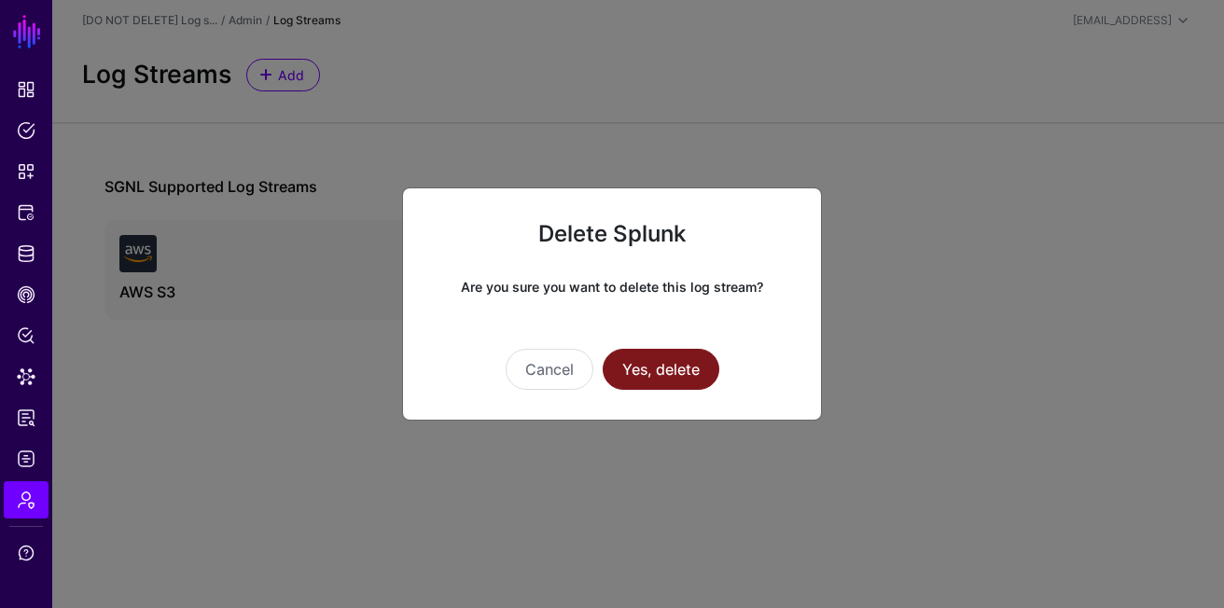
click at [689, 357] on button "Yes, delete" at bounding box center [661, 369] width 117 height 41
